Goal: Information Seeking & Learning: Find contact information

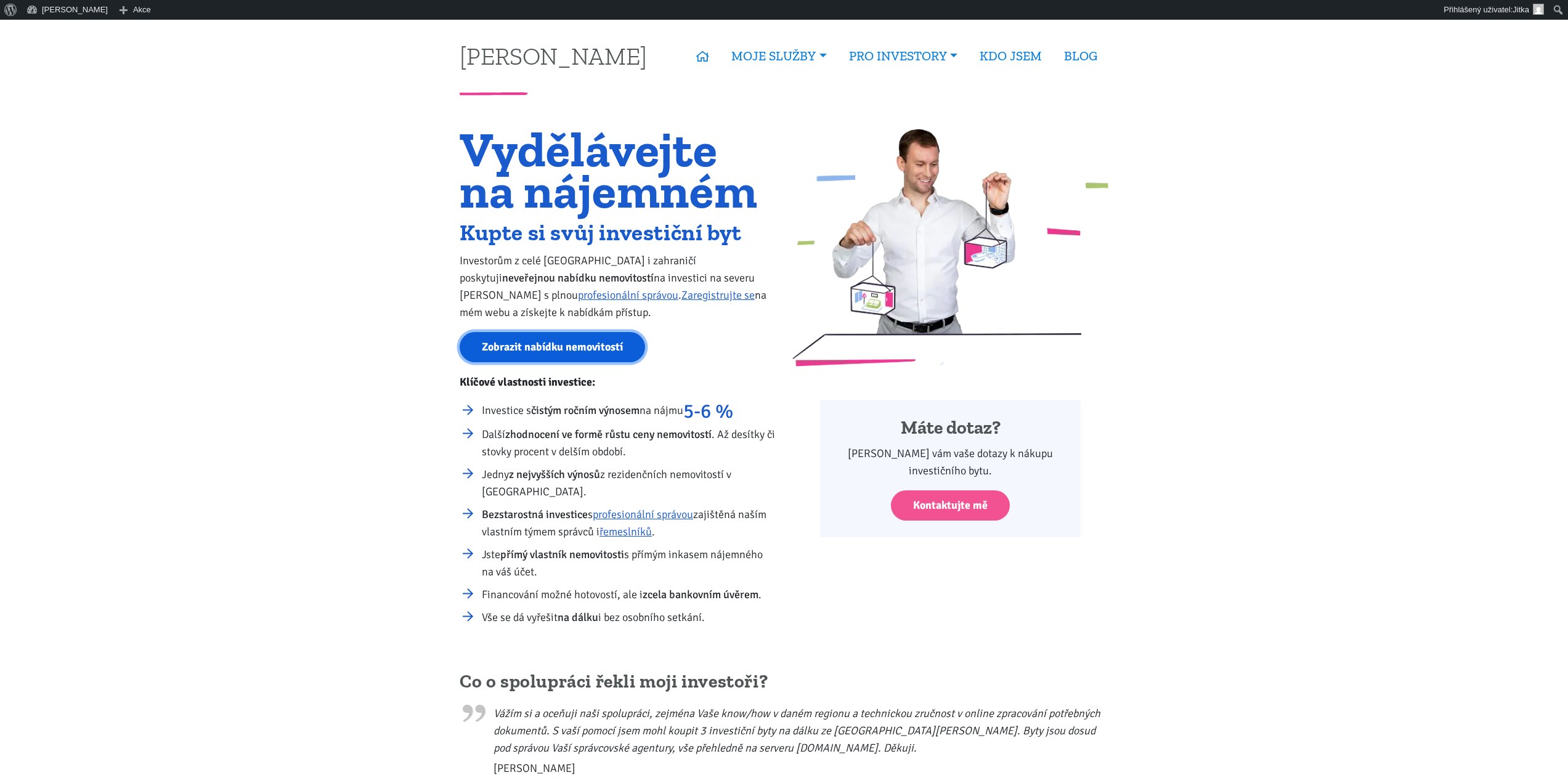
click at [573, 353] on link "Zobrazit nabídku nemovitostí" at bounding box center [552, 347] width 185 height 30
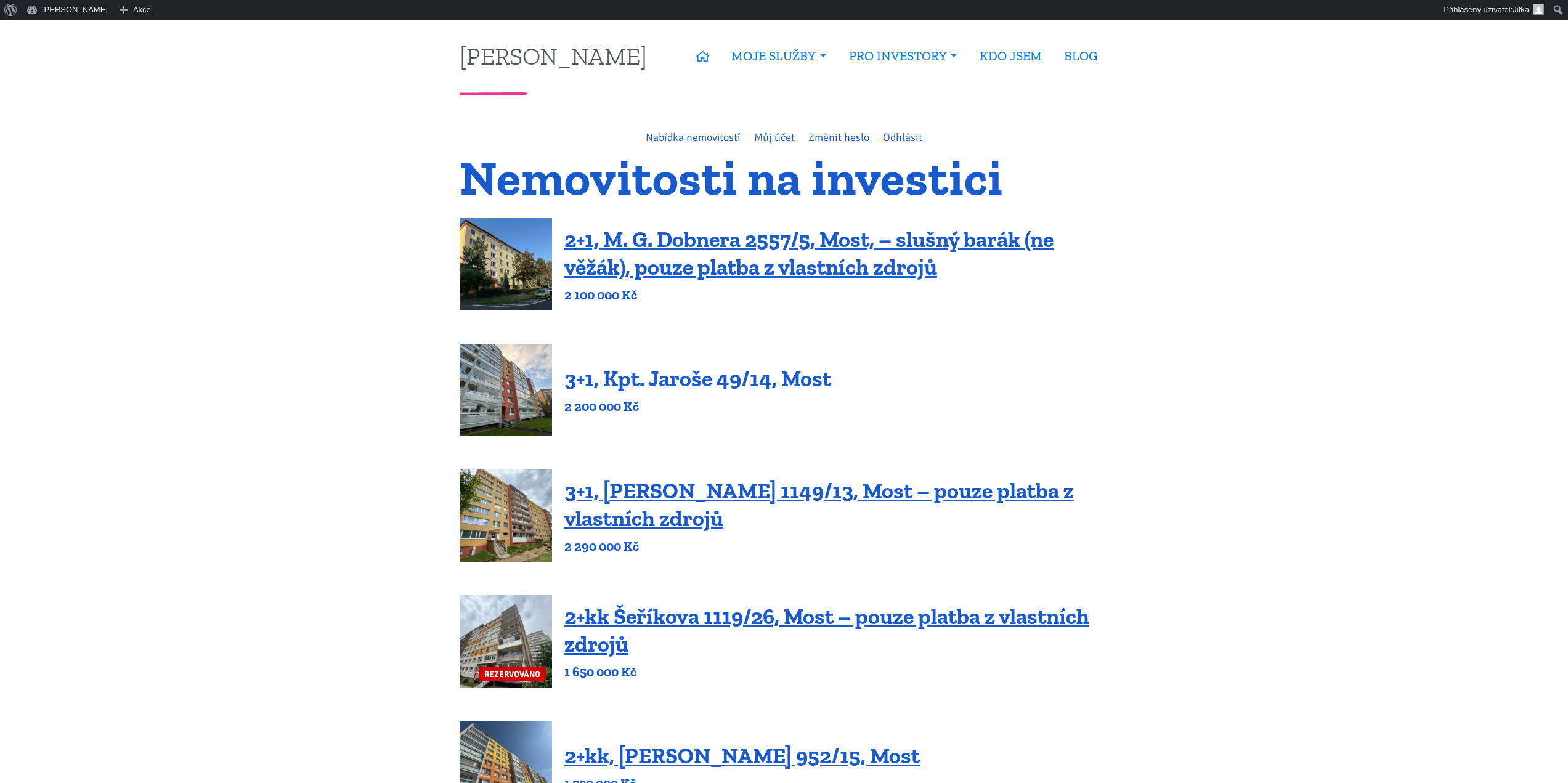
click at [691, 382] on link "3+1, Kpt. Jaroše 49/14, Most" at bounding box center [697, 379] width 266 height 26
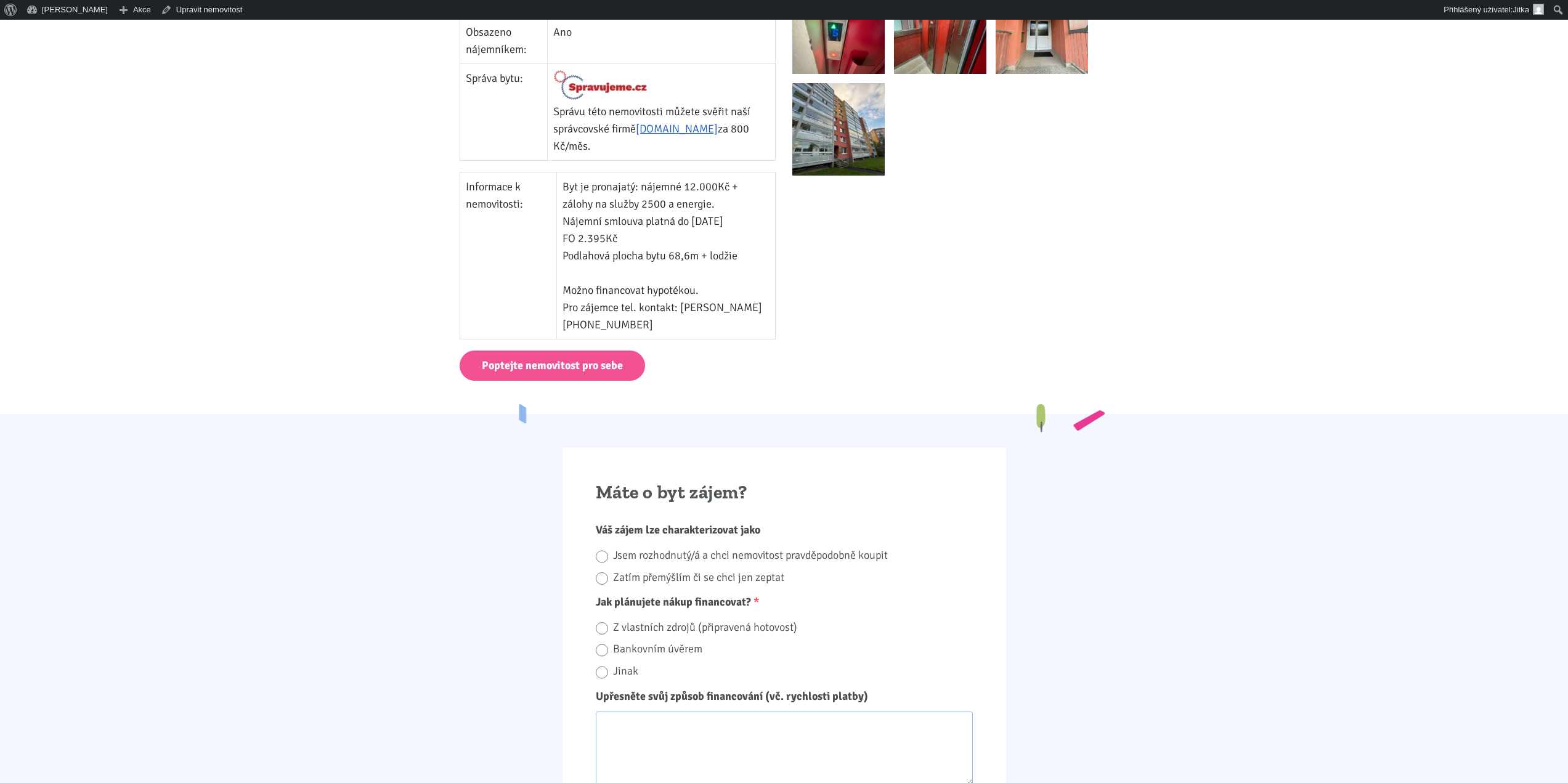
scroll to position [801, 0]
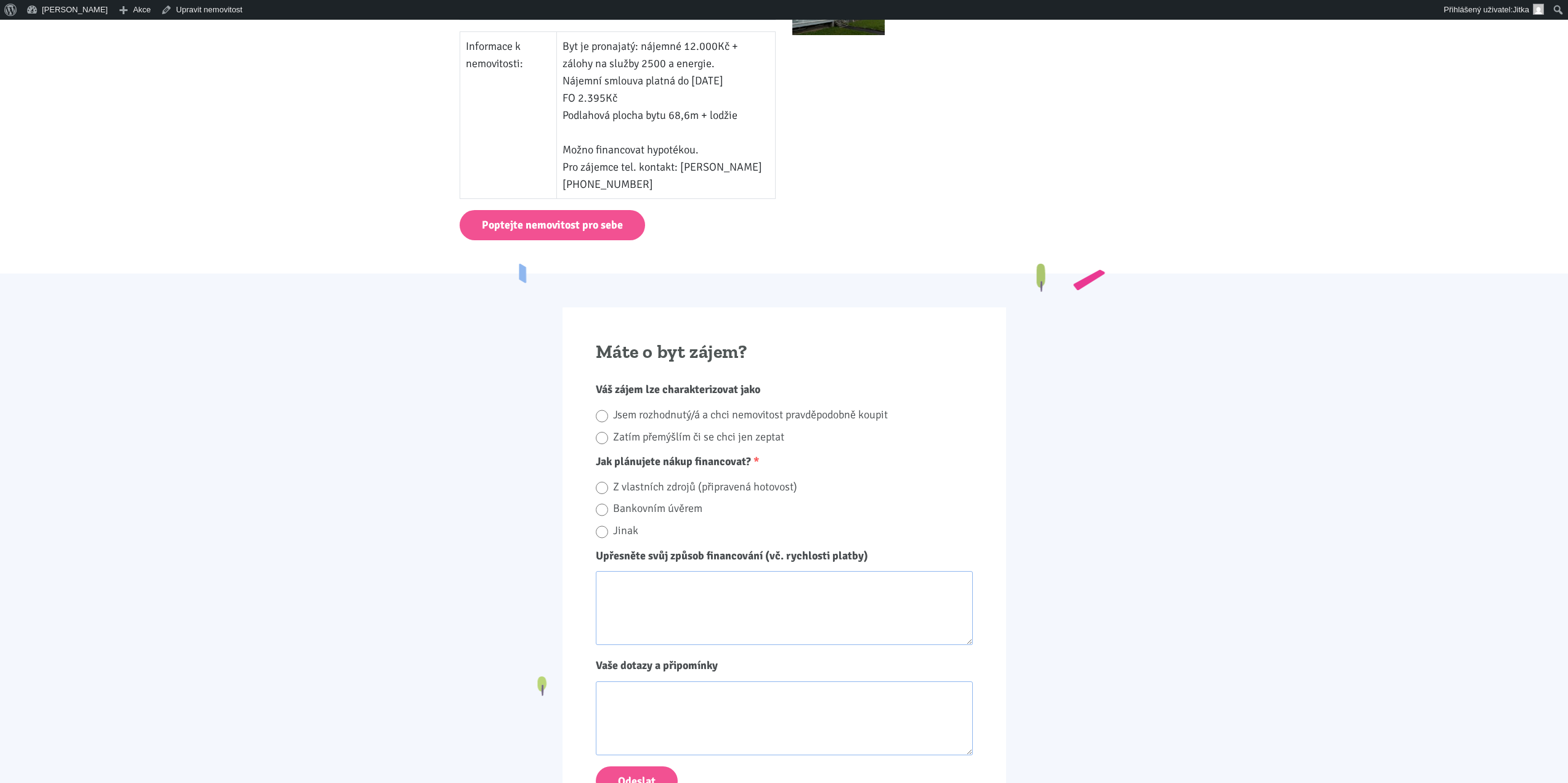
drag, startPoint x: 652, startPoint y: 182, endPoint x: 562, endPoint y: 182, distance: 90.0
click at [562, 182] on td "Byt je pronajatý: nájemné 12.000Kč + zálohy na služby 2500 a energie. Nájemní s…" at bounding box center [666, 115] width 219 height 167
copy td "[PHONE_NUMBER]"
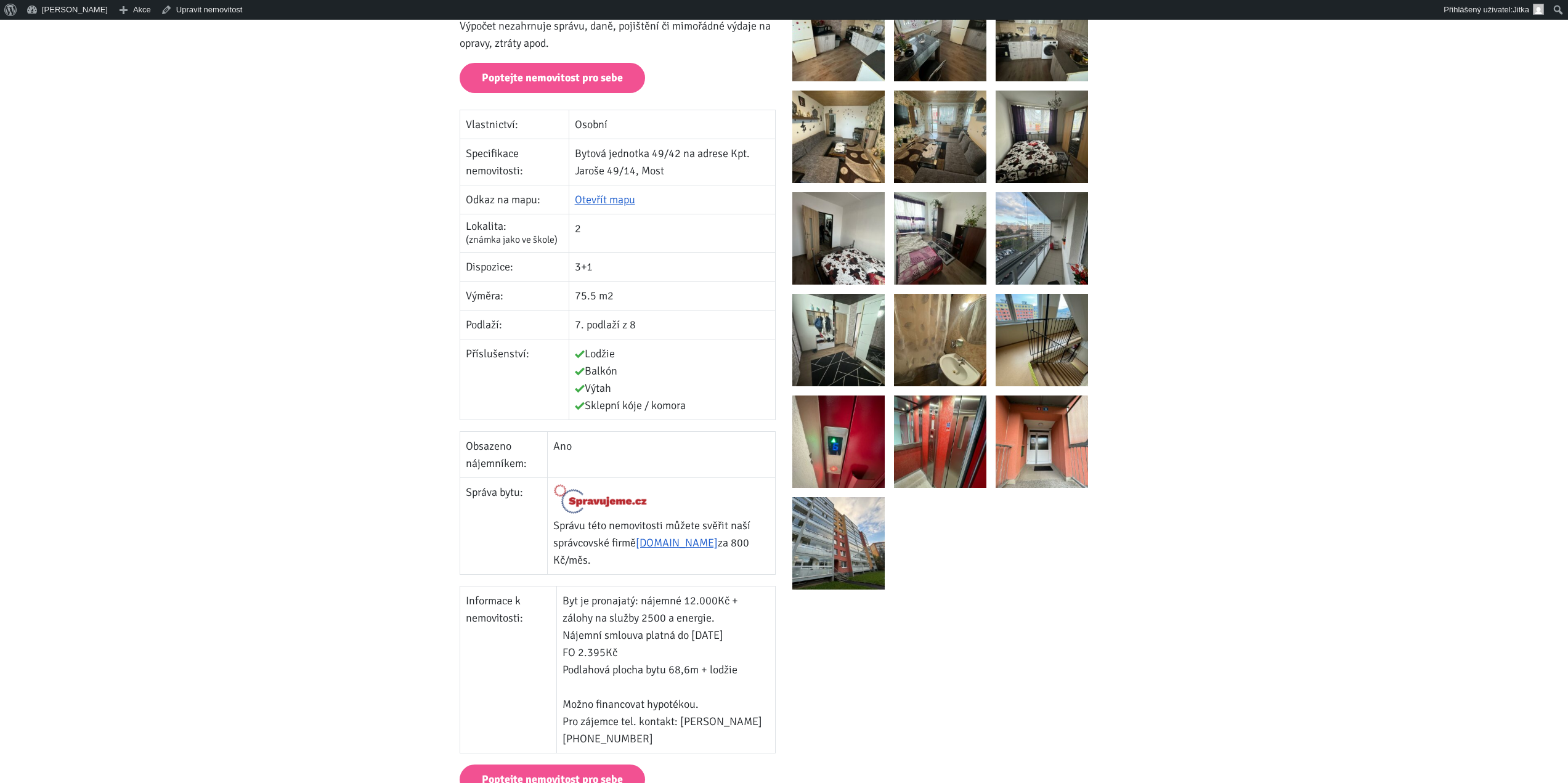
scroll to position [0, 0]
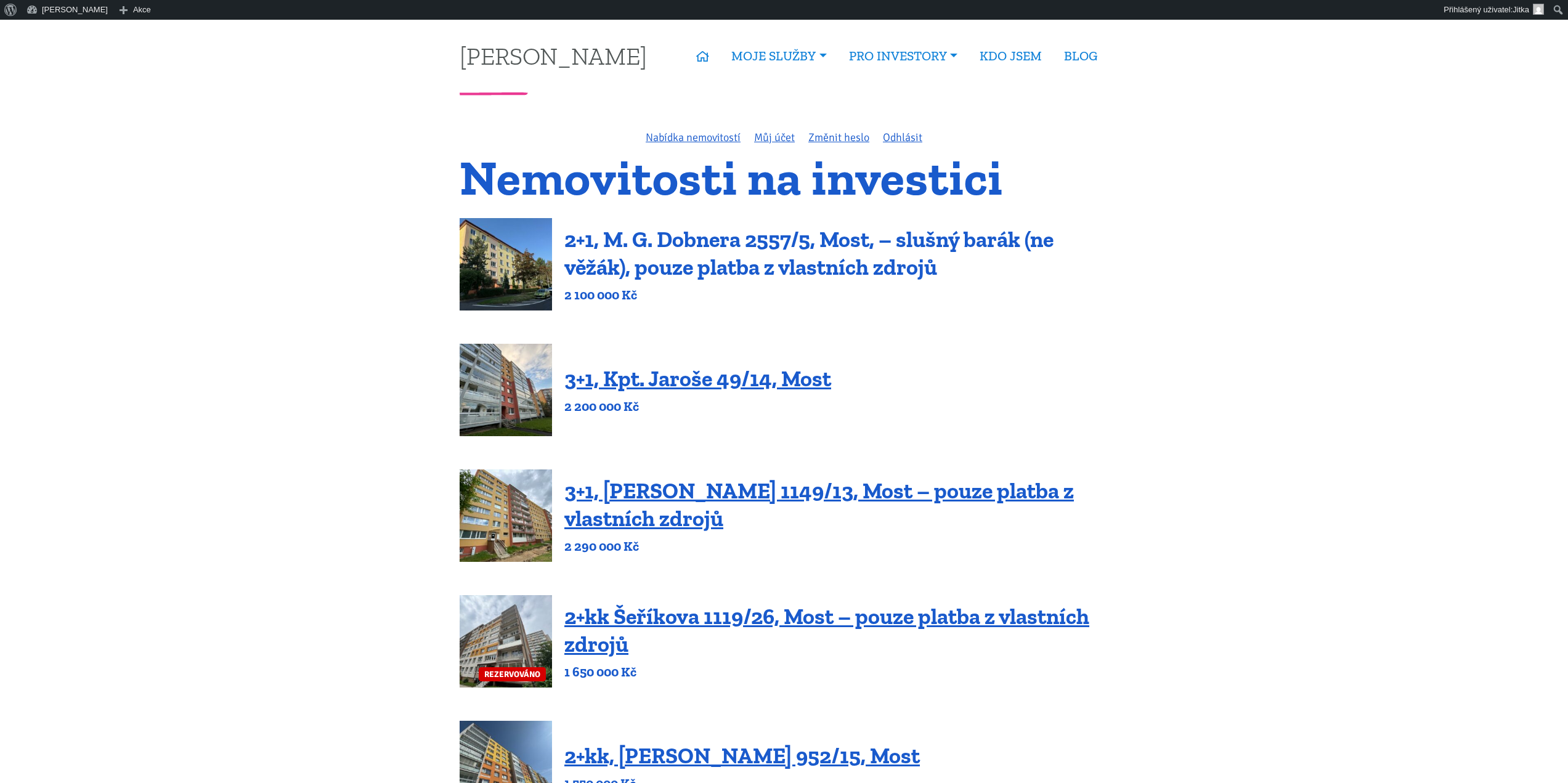
click at [634, 236] on link "2+1, M. G. Dobnera 2557/5, Most, – slušný barák (ne věžák), pouze platba z vlas…" at bounding box center [809, 253] width 490 height 54
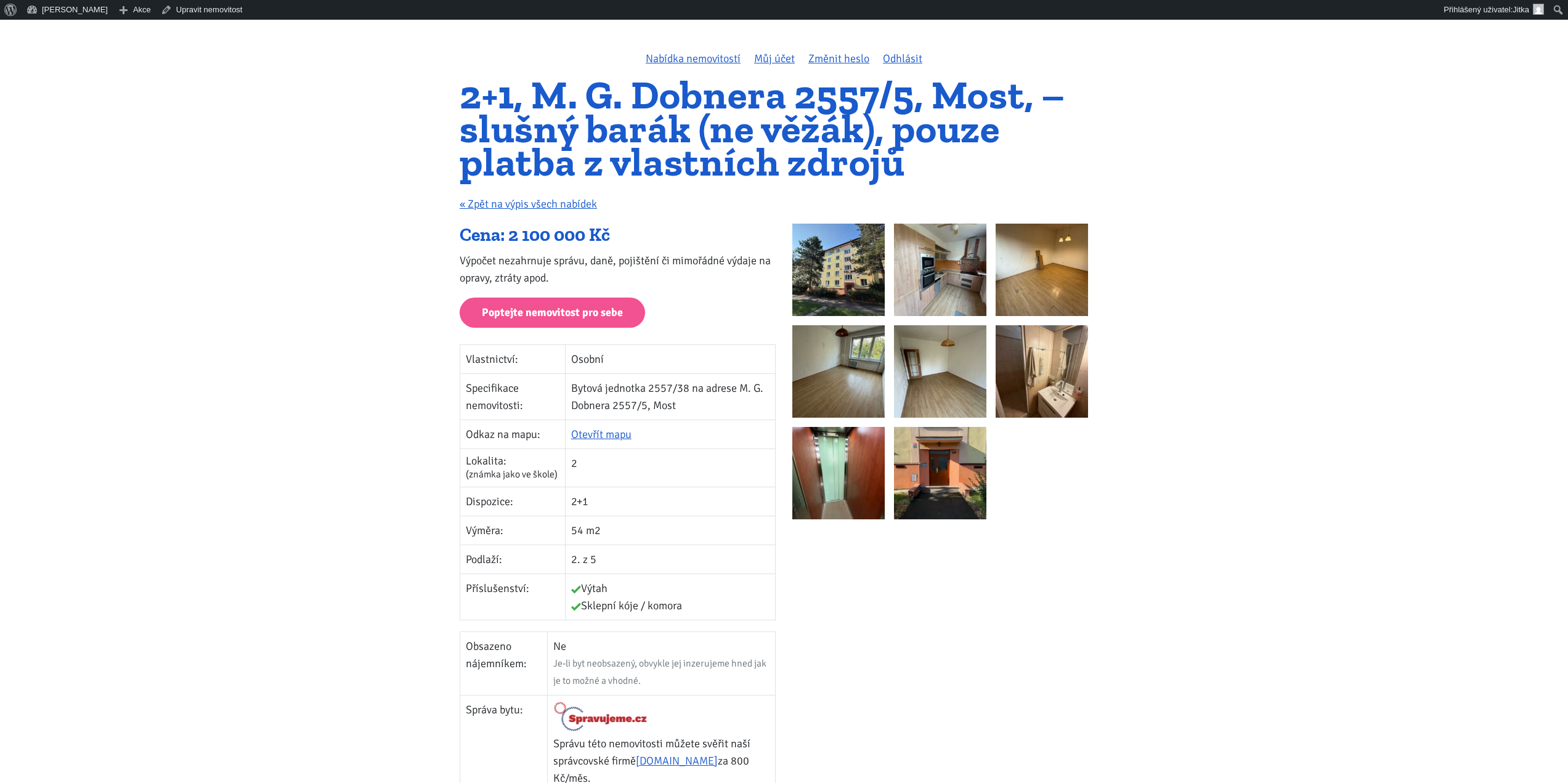
scroll to position [62, 0]
